Goal: Information Seeking & Learning: Learn about a topic

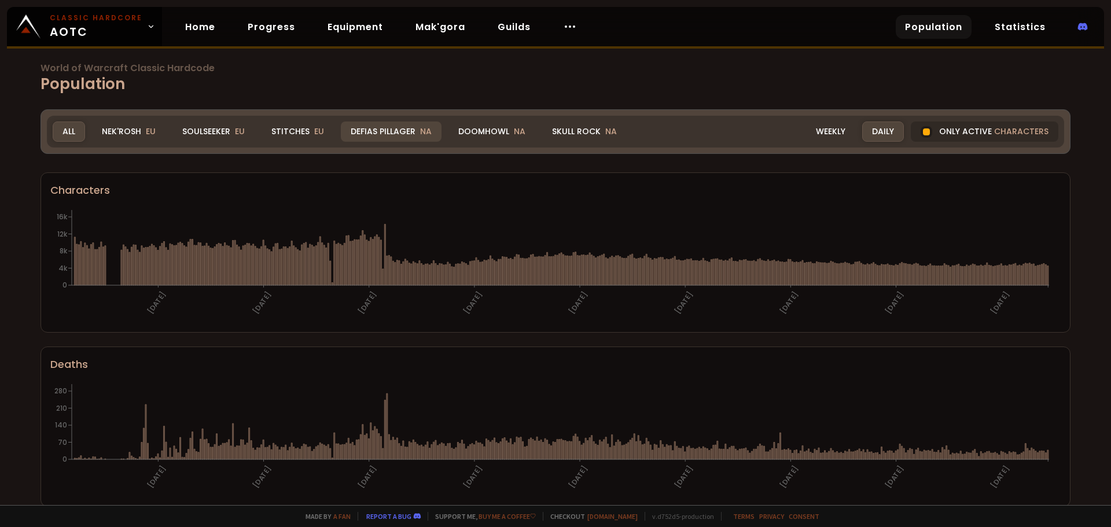
click at [419, 139] on div "Defias Pillager NA" at bounding box center [391, 131] width 101 height 20
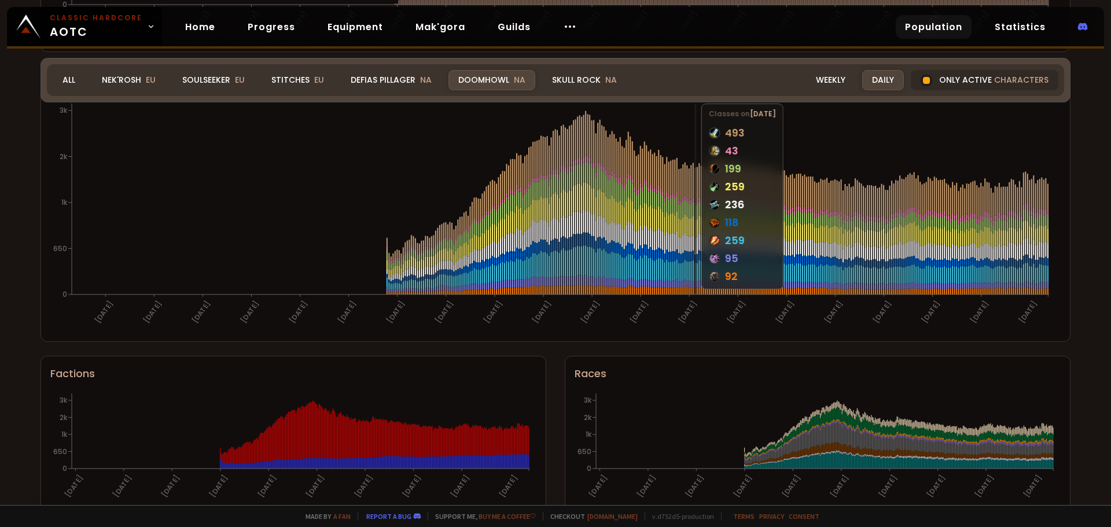
scroll to position [595, 0]
